Goal: Information Seeking & Learning: Learn about a topic

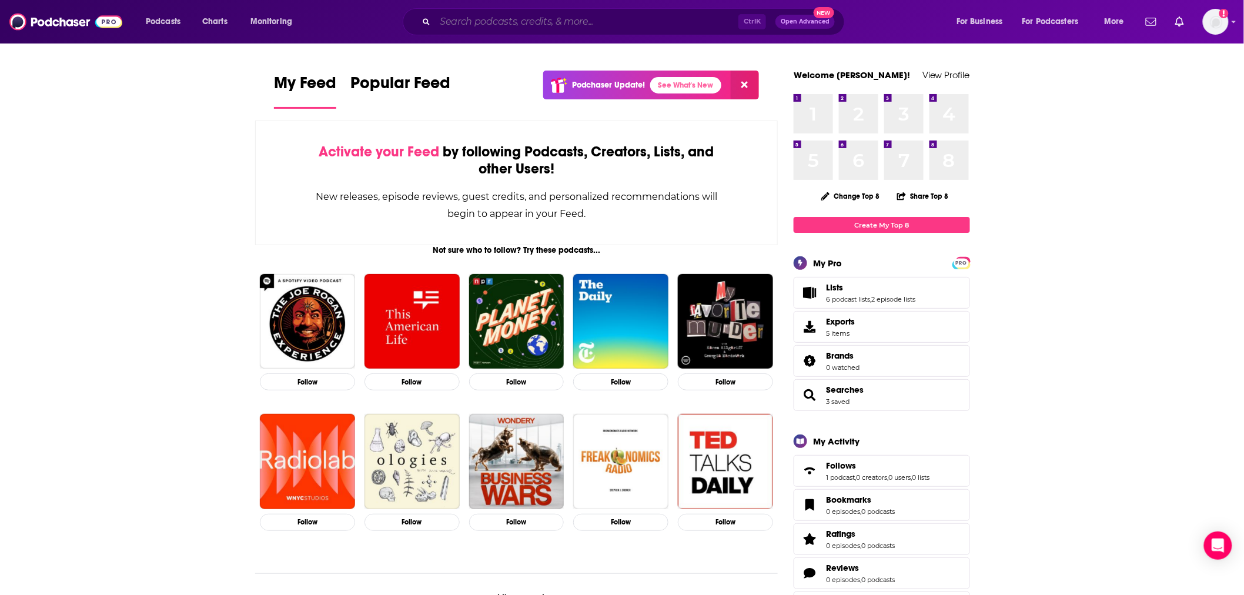
click at [468, 24] on input "Search podcasts, credits, & more..." at bounding box center [586, 21] width 303 height 19
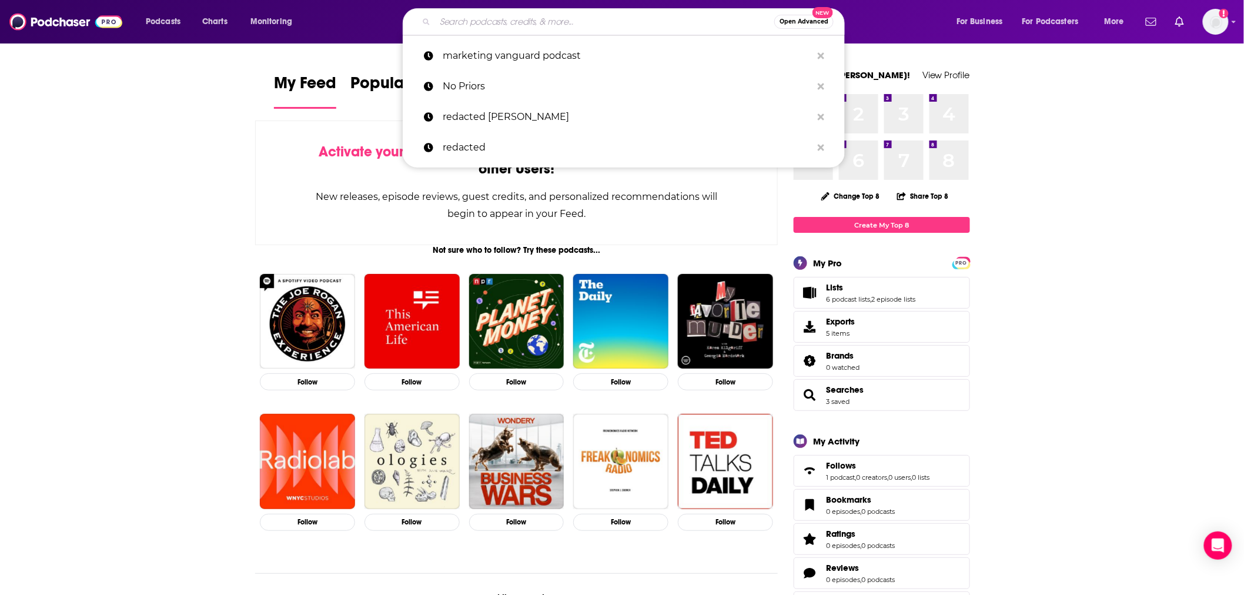
click at [469, 24] on input "Search podcasts, credits, & more..." at bounding box center [604, 21] width 339 height 19
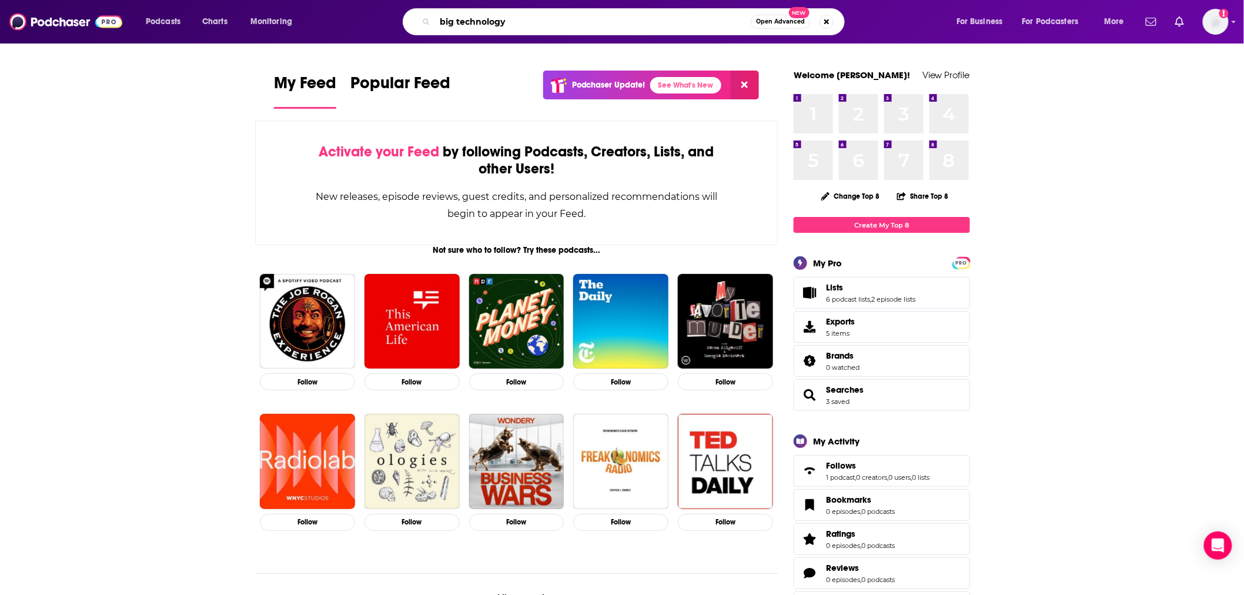
type input "big technology"
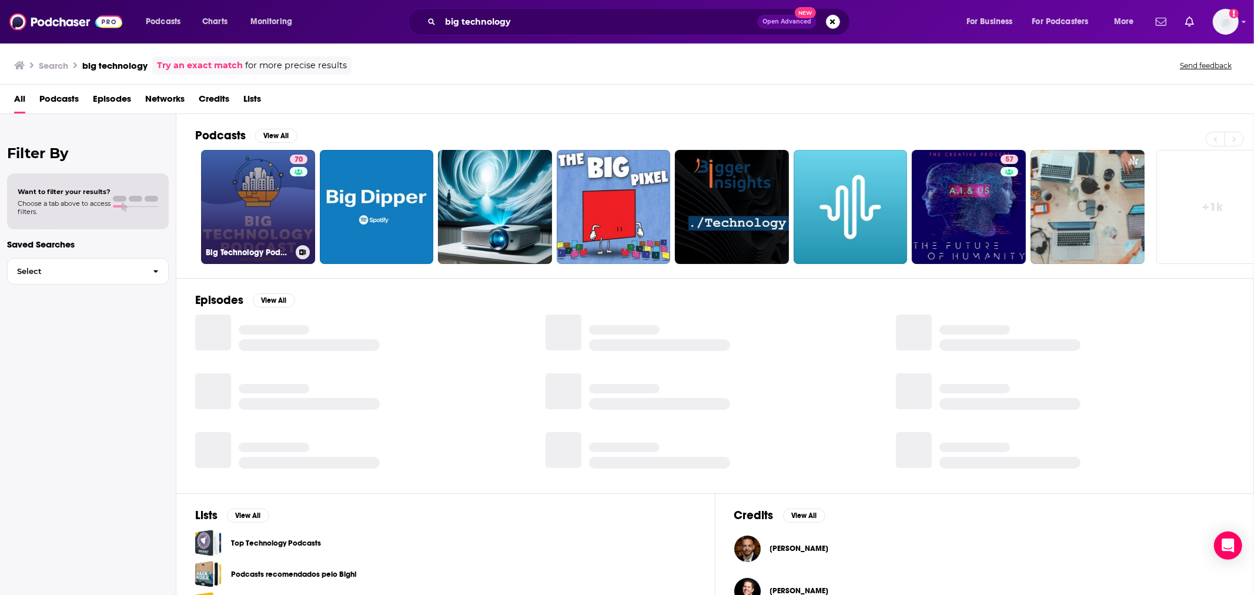
click at [282, 208] on link "70 Big Technology Podcast" at bounding box center [258, 207] width 114 height 114
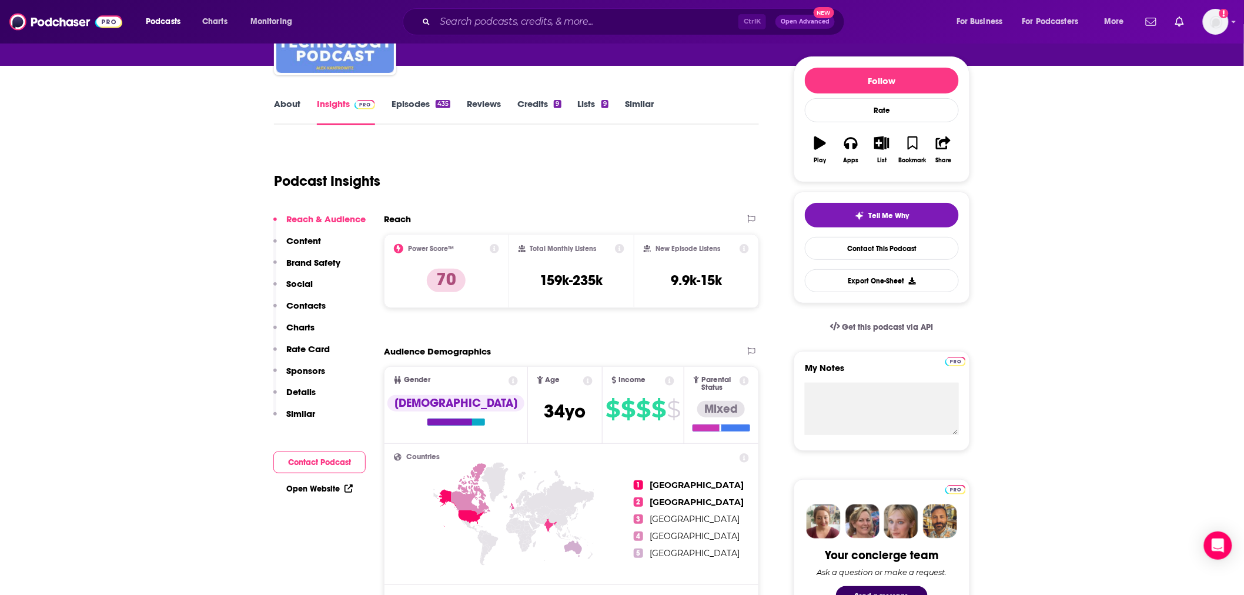
scroll to position [130, 0]
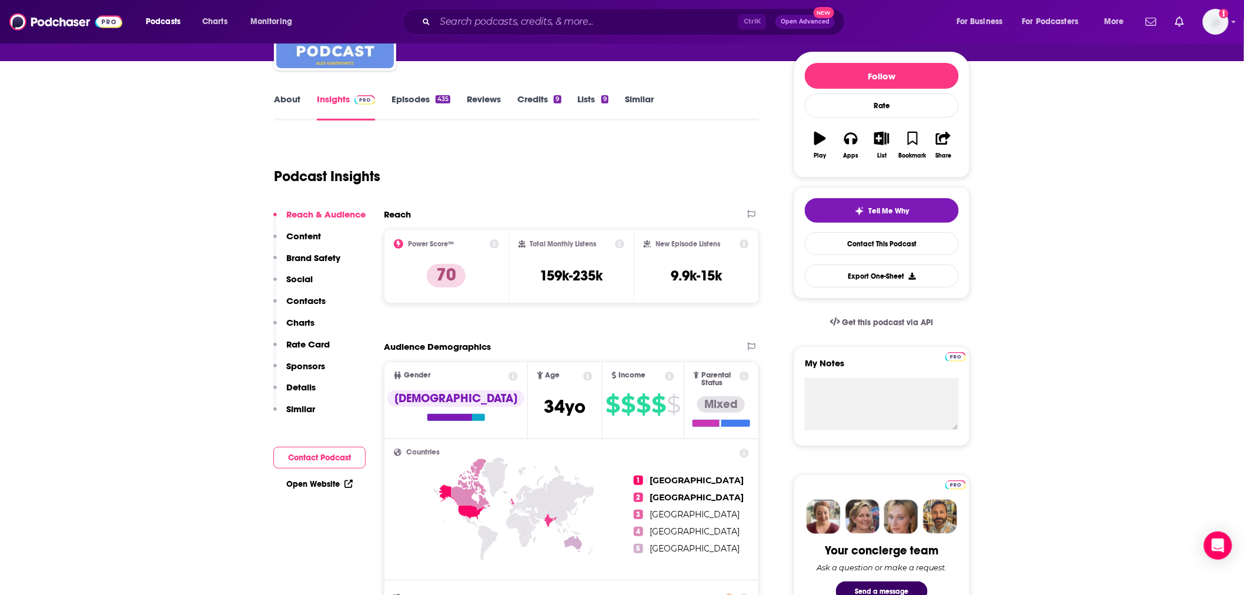
click at [743, 245] on icon at bounding box center [743, 243] width 9 height 9
